Goal: Task Accomplishment & Management: Manage account settings

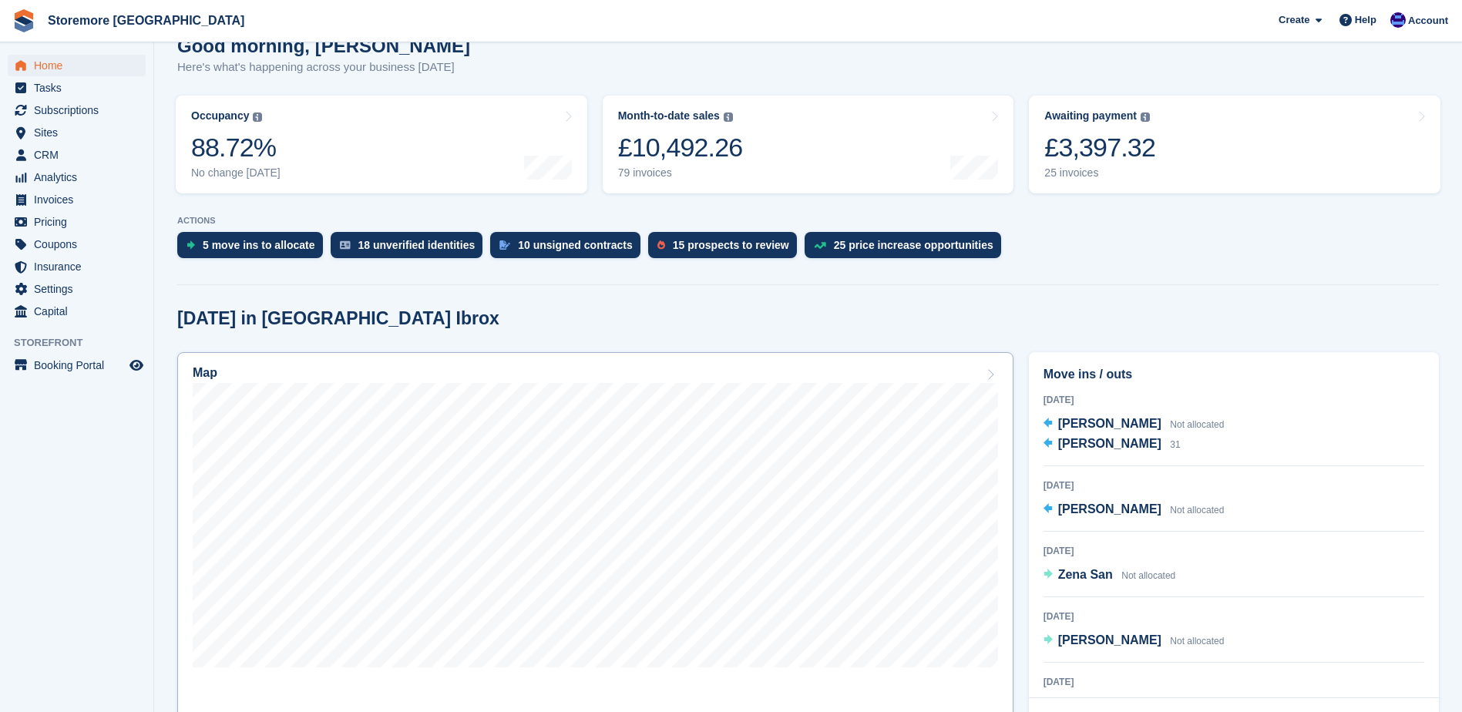
scroll to position [154, 0]
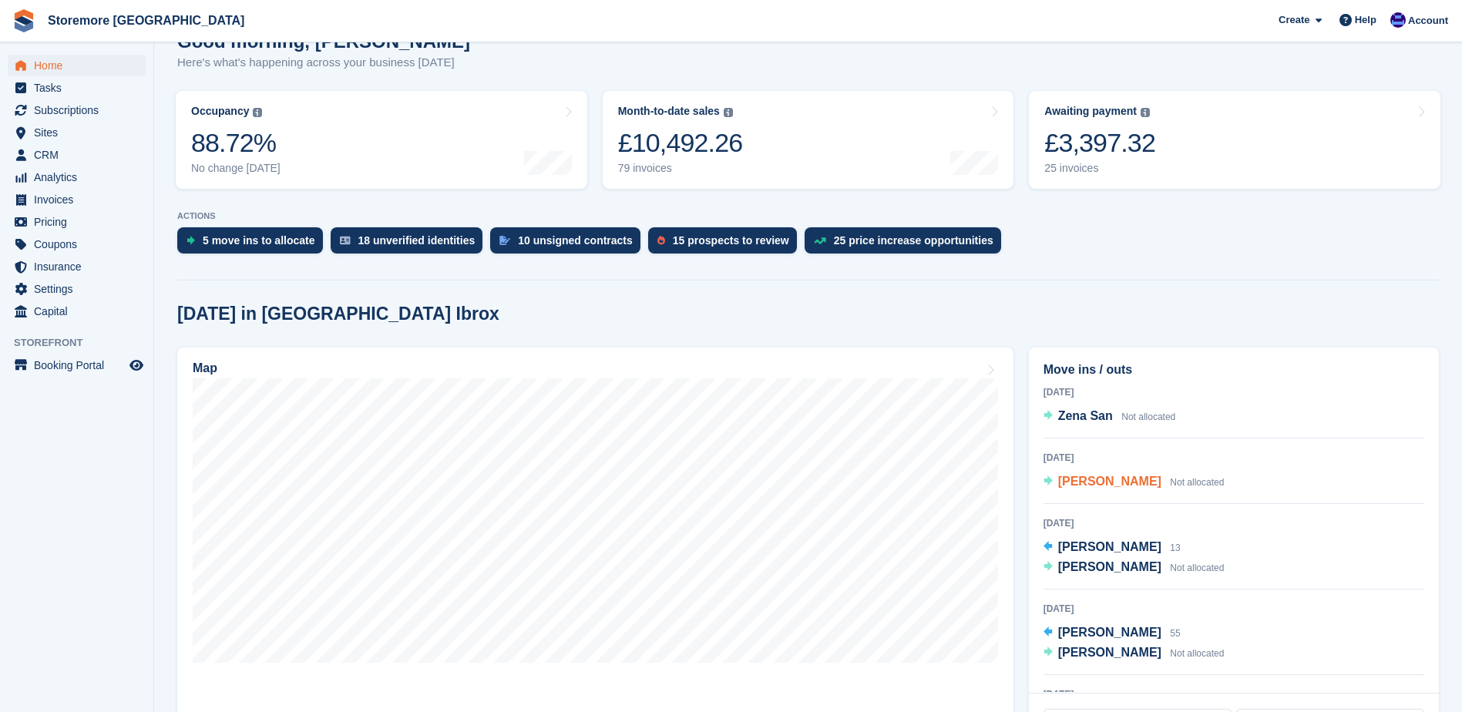
scroll to position [308, 0]
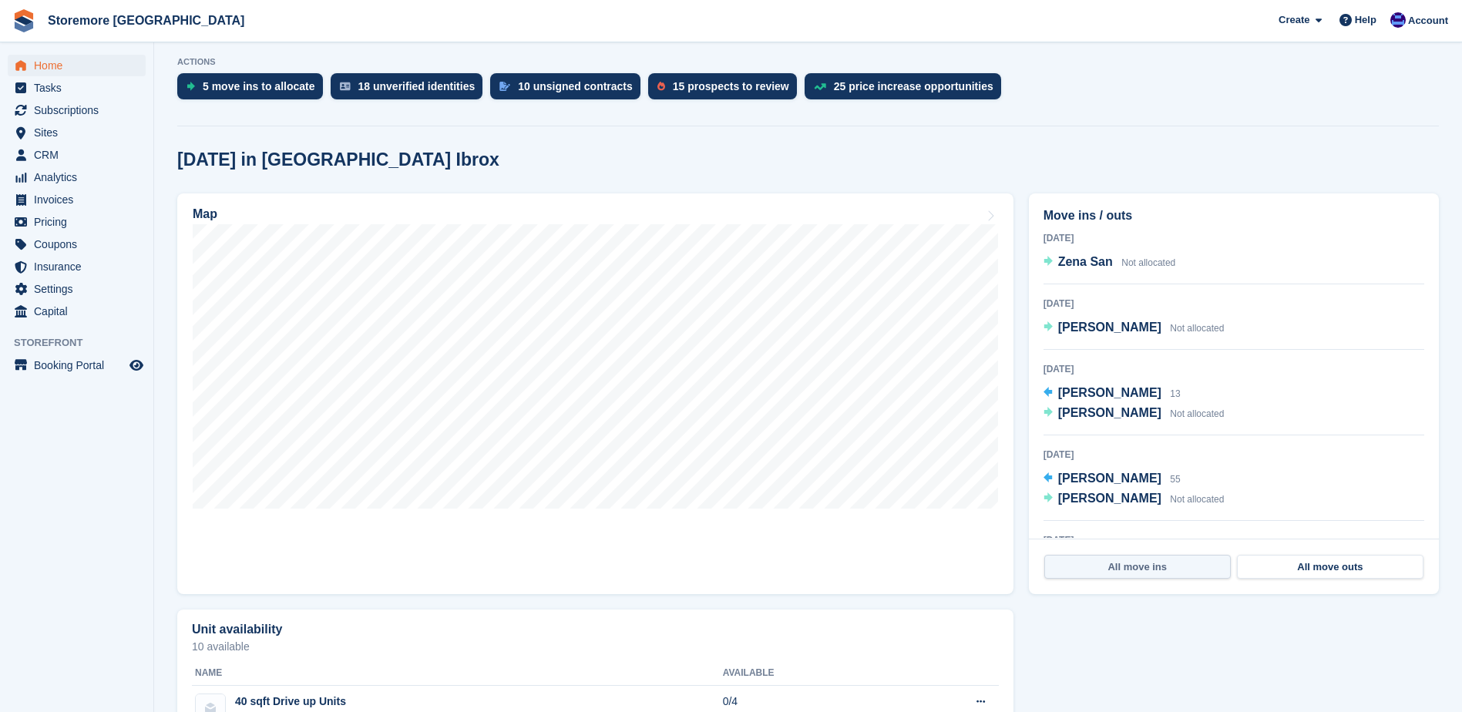
click at [1143, 562] on link "All move ins" at bounding box center [1138, 567] width 187 height 25
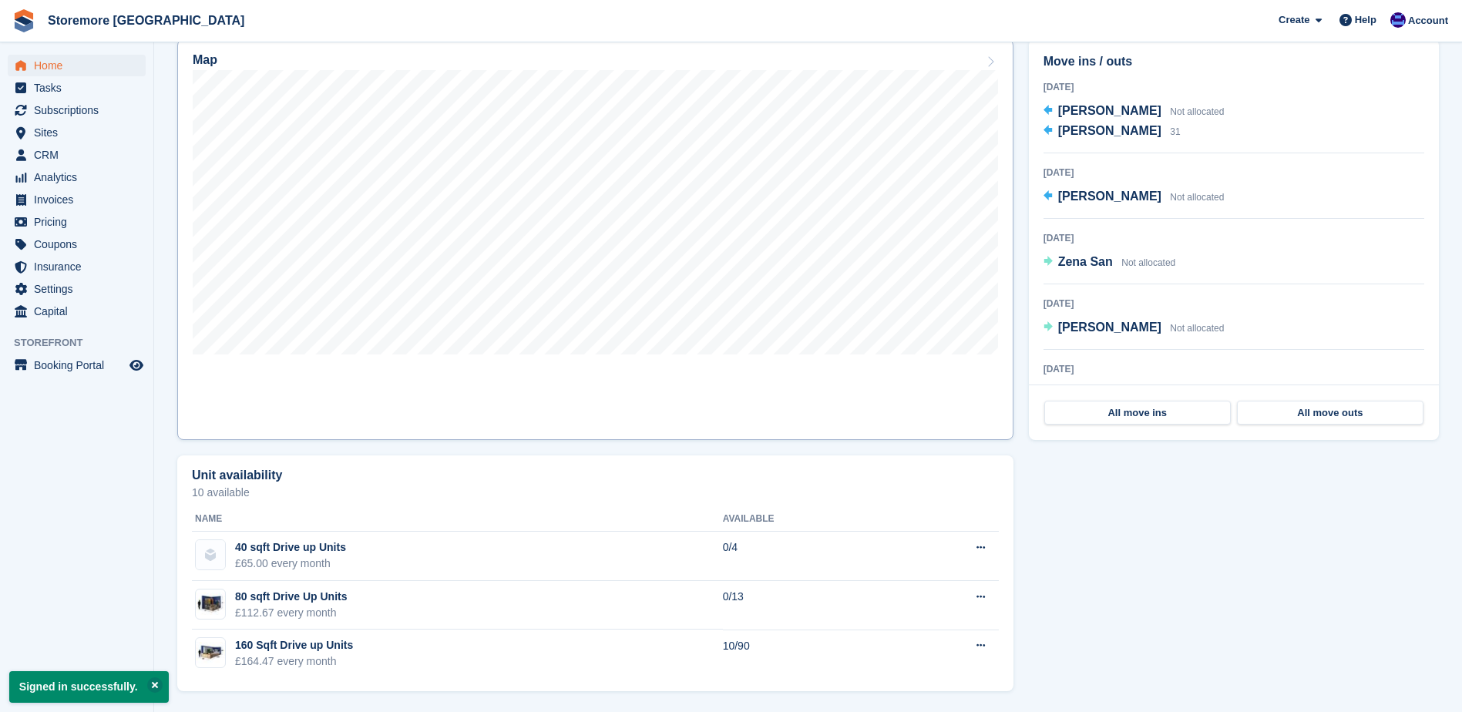
scroll to position [464, 0]
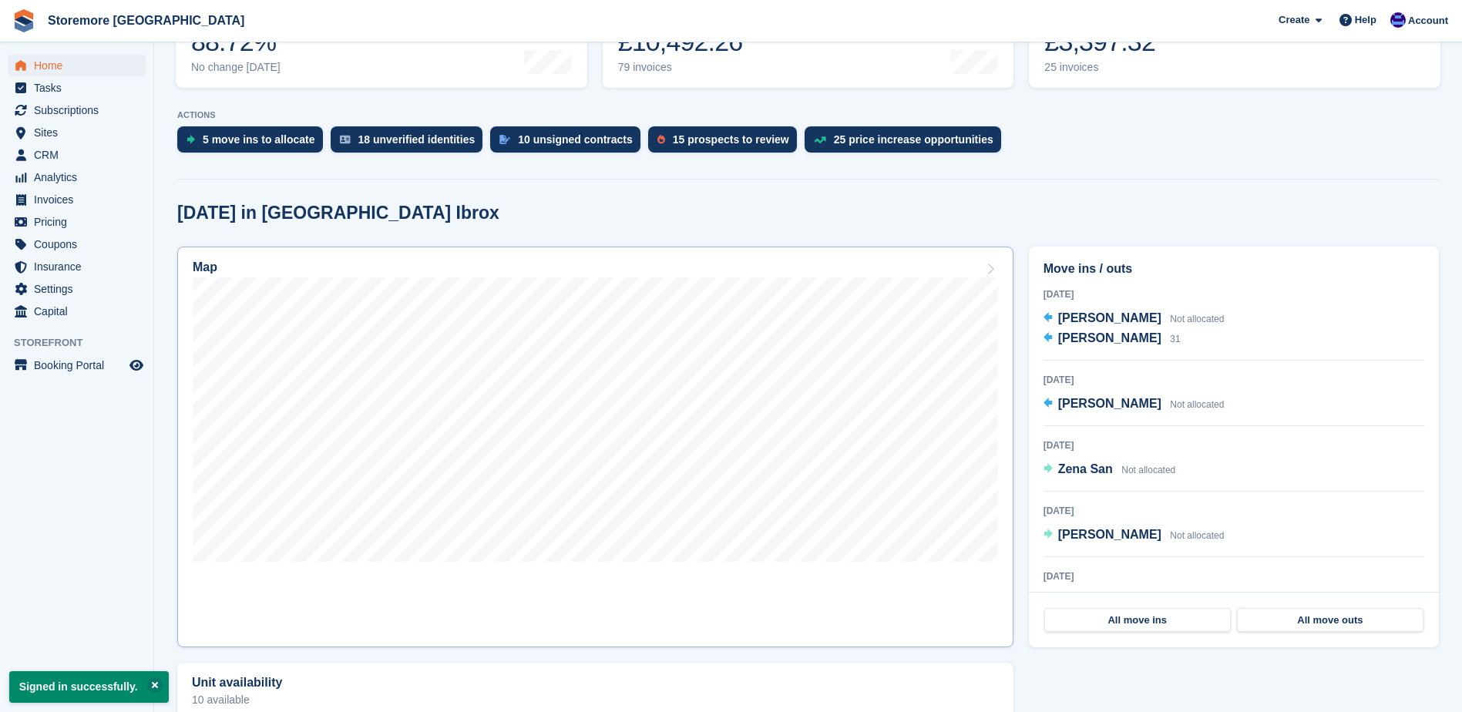
scroll to position [308, 0]
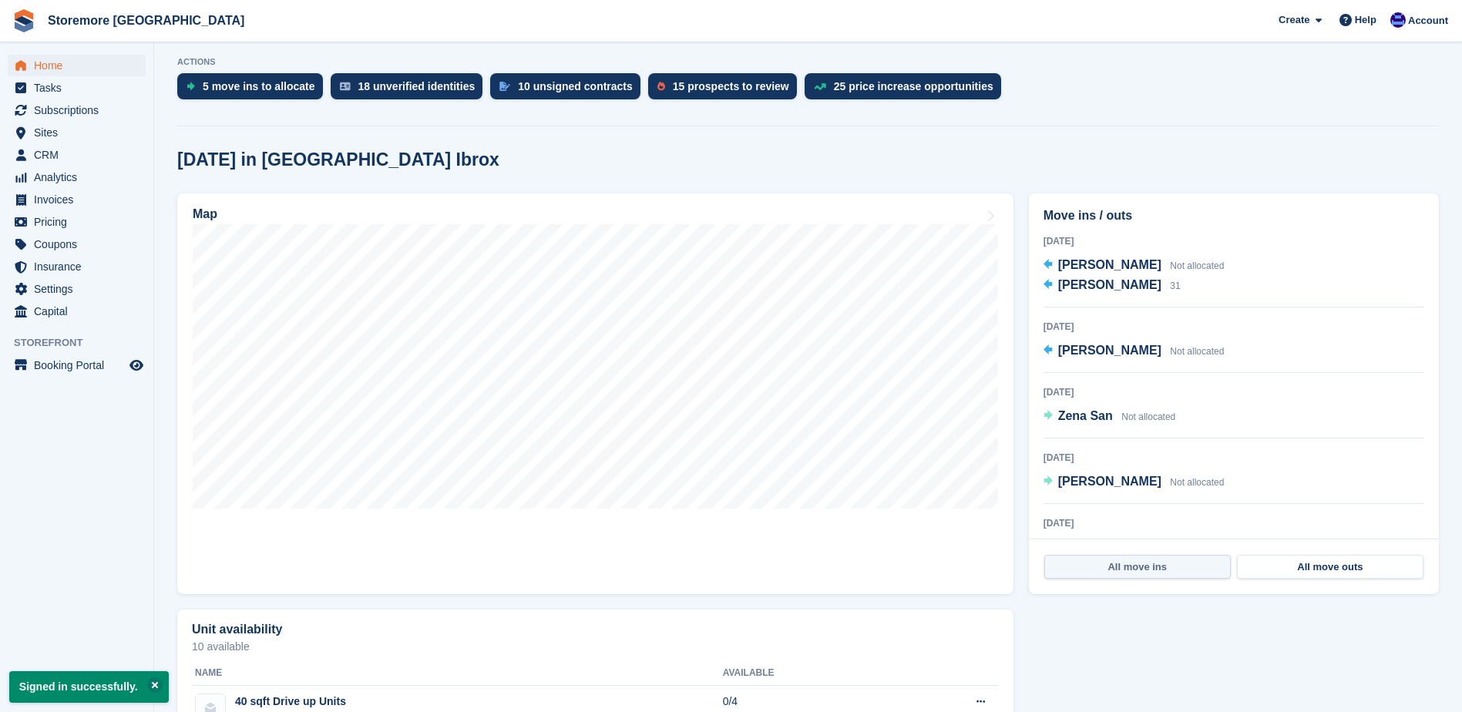
click at [1149, 563] on link "All move ins" at bounding box center [1138, 567] width 187 height 25
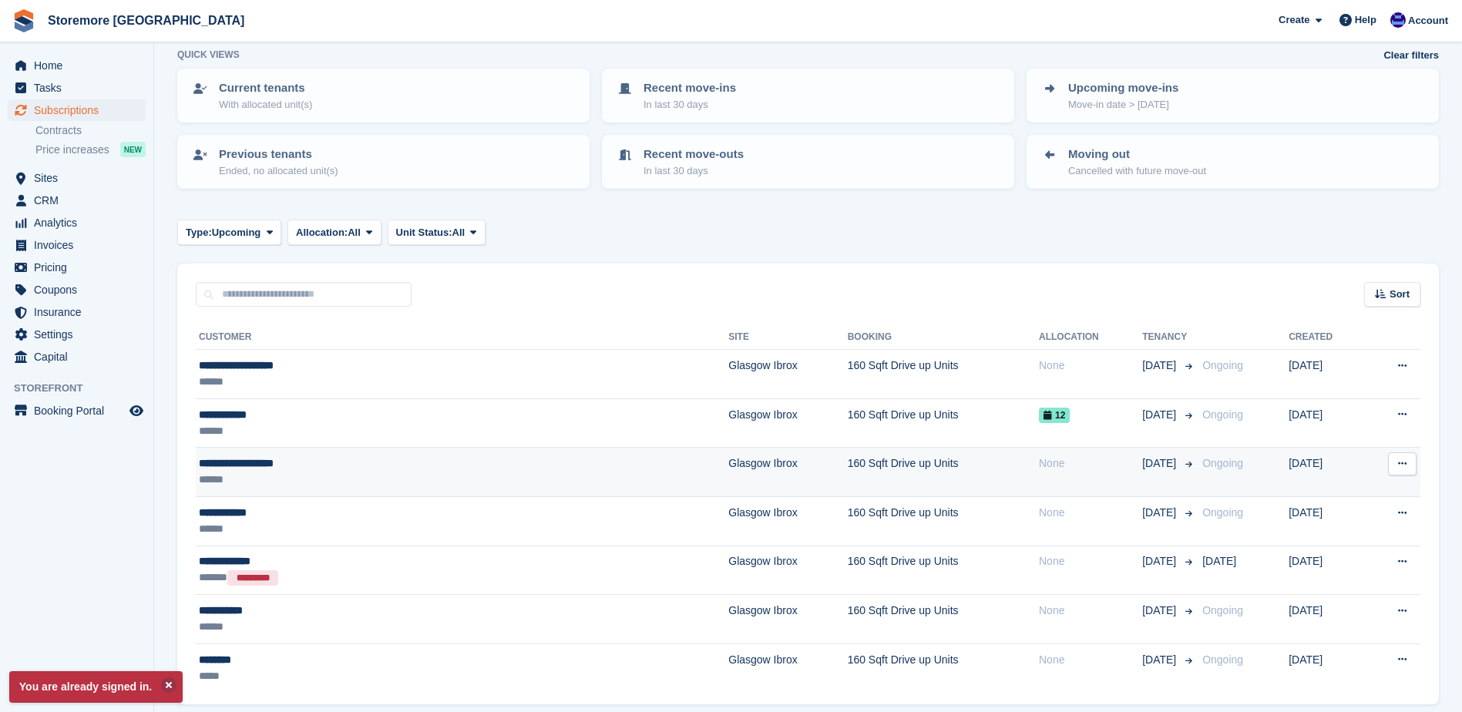
scroll to position [135, 0]
